Goal: Task Accomplishment & Management: Manage account settings

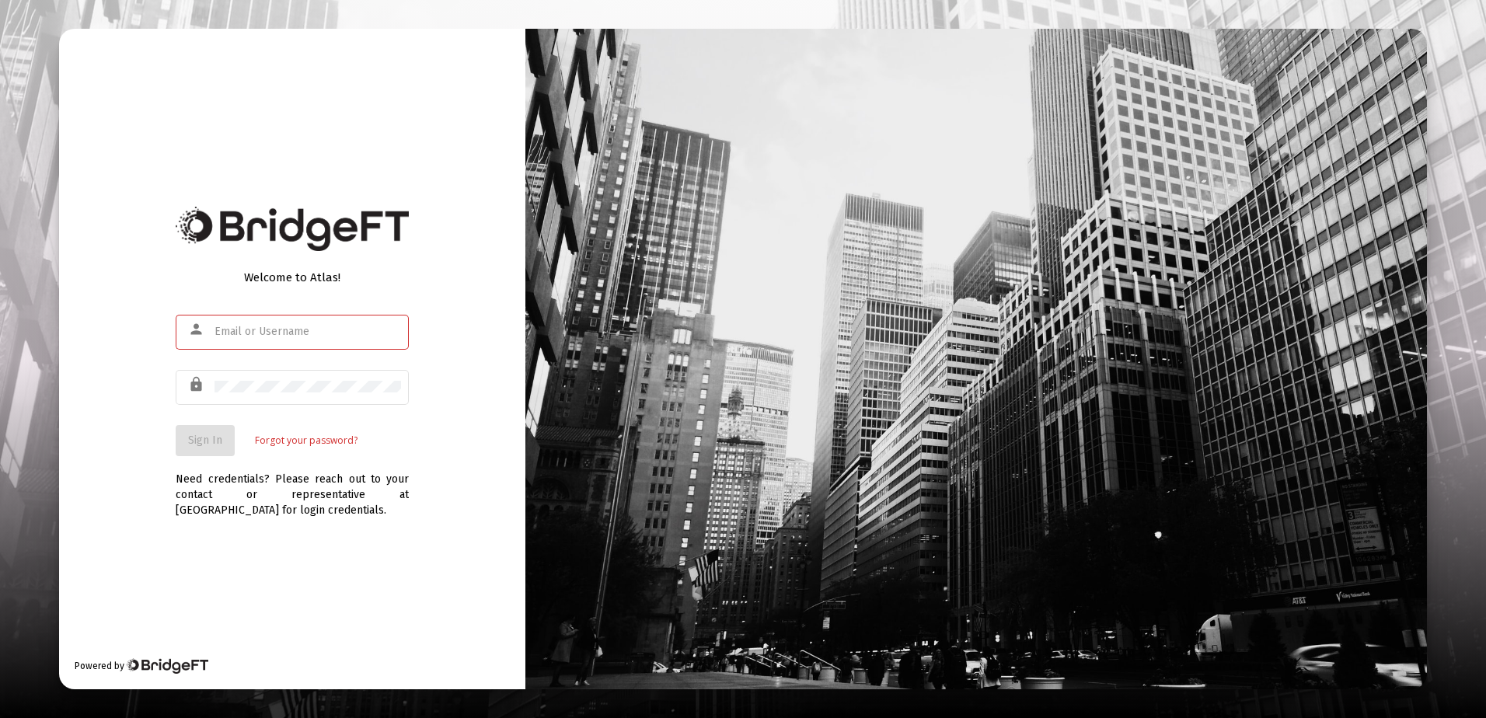
click at [269, 335] on input "text" at bounding box center [307, 332] width 187 height 12
click at [336, 330] on input "text" at bounding box center [307, 332] width 187 height 12
click at [425, 330] on div "Welcome to Atlas! person lock Sign In Forgot your password? Need credentials? P…" at bounding box center [292, 359] width 466 height 661
click at [234, 331] on input "text" at bounding box center [307, 332] width 187 height 12
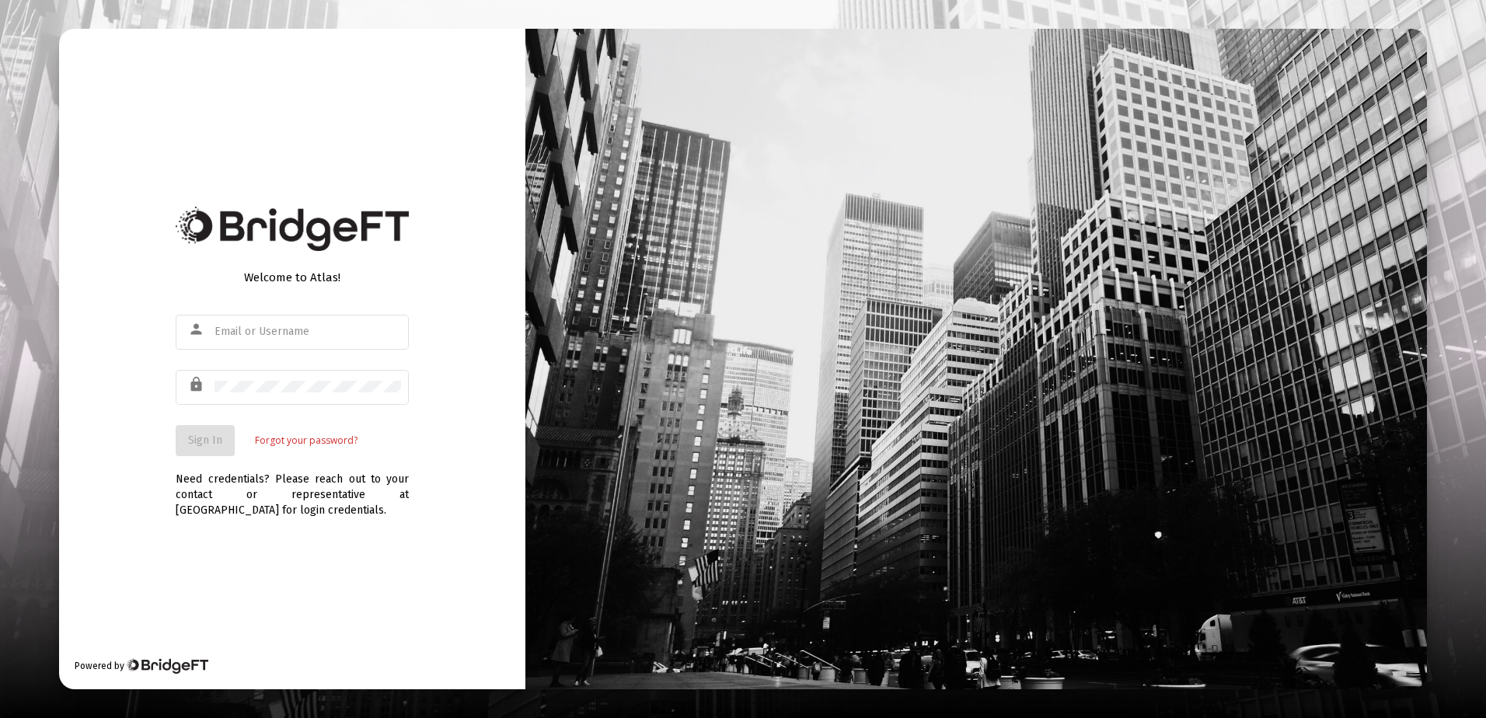
click at [389, 270] on div "Welcome to Atlas!" at bounding box center [292, 278] width 233 height 16
